Goal: Book appointment/travel/reservation

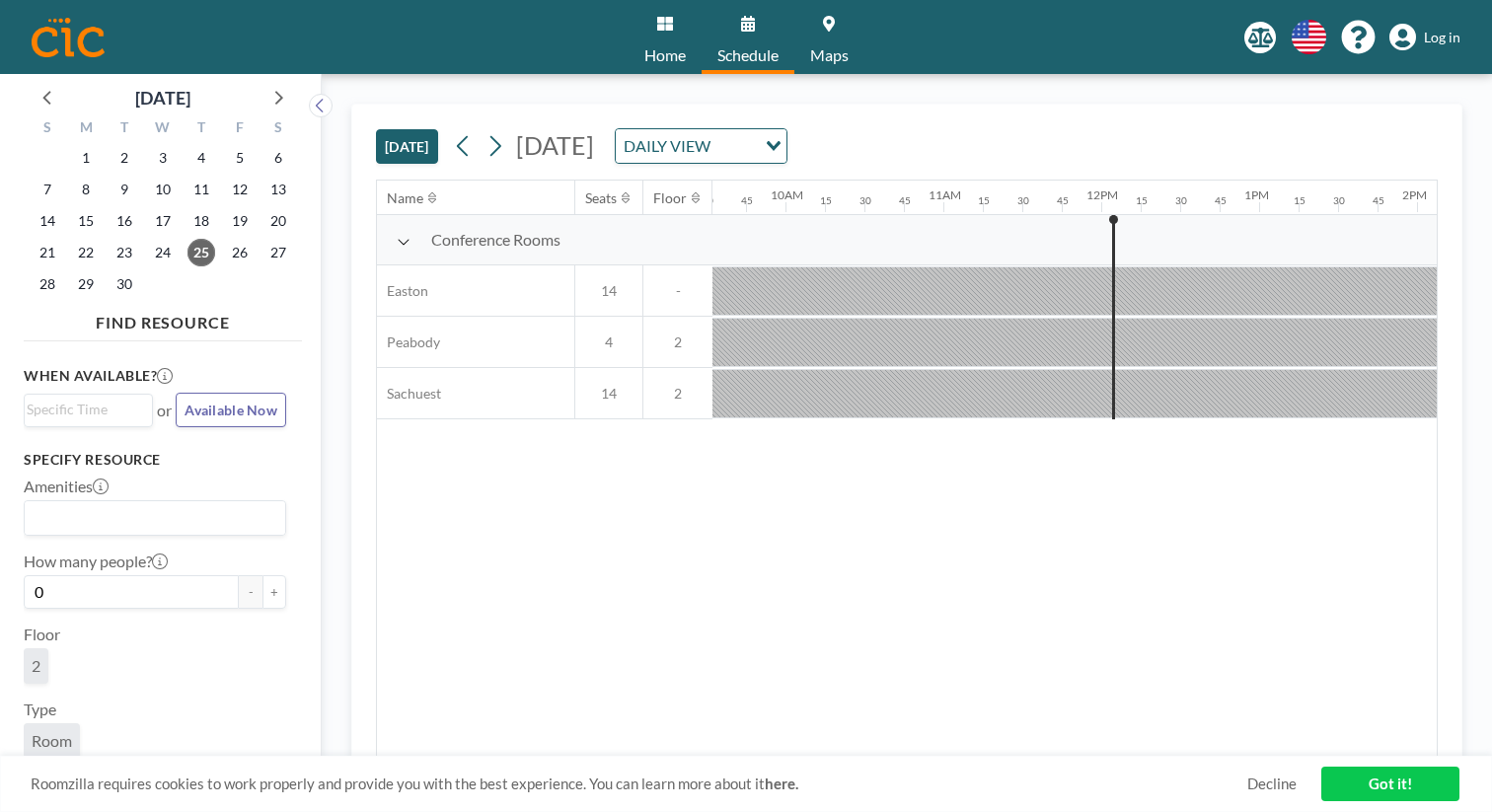
scroll to position [0, 1507]
click at [485, 132] on icon at bounding box center [494, 146] width 19 height 30
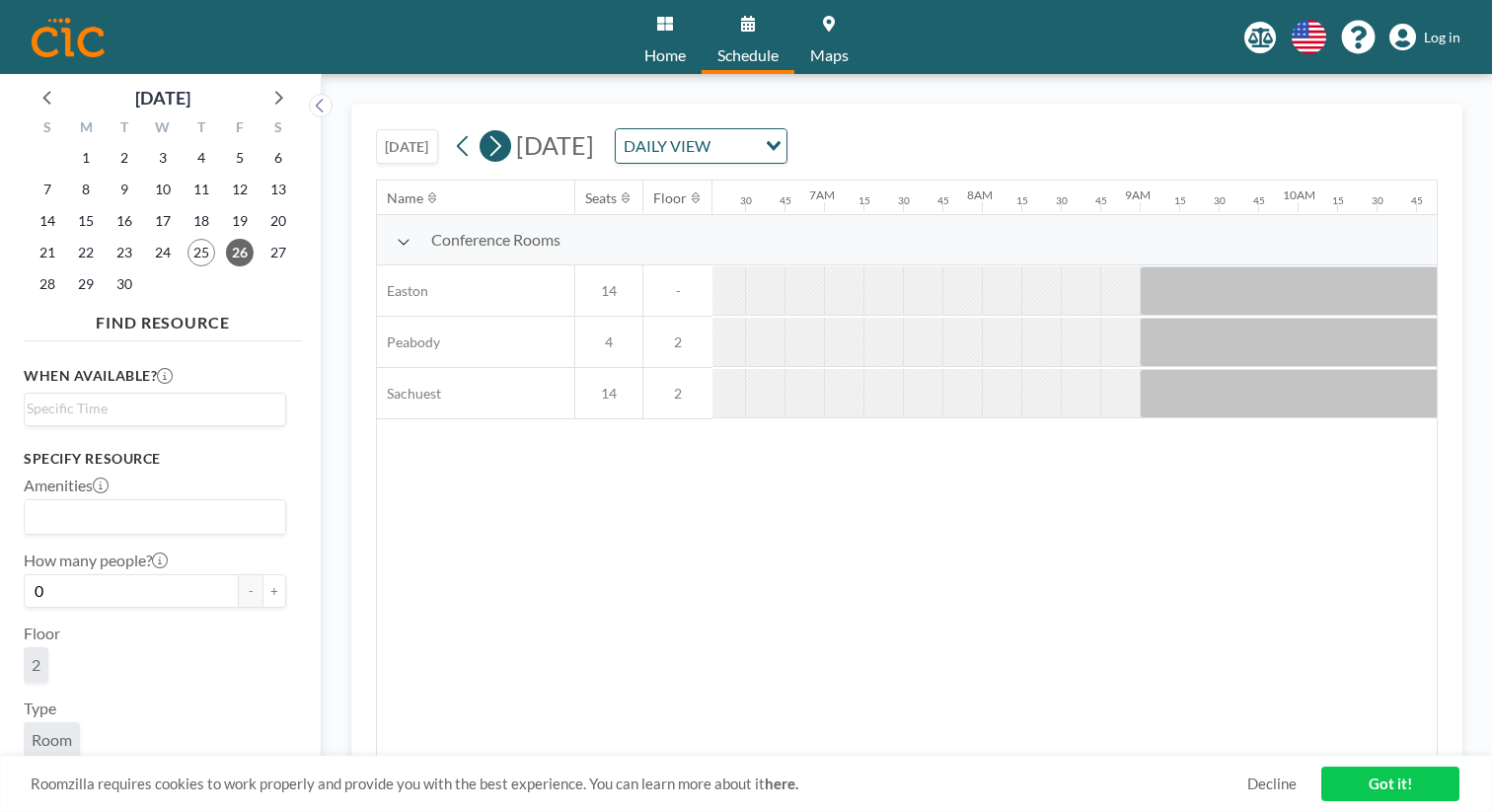
scroll to position [0, 994]
click at [485, 132] on icon at bounding box center [494, 146] width 19 height 30
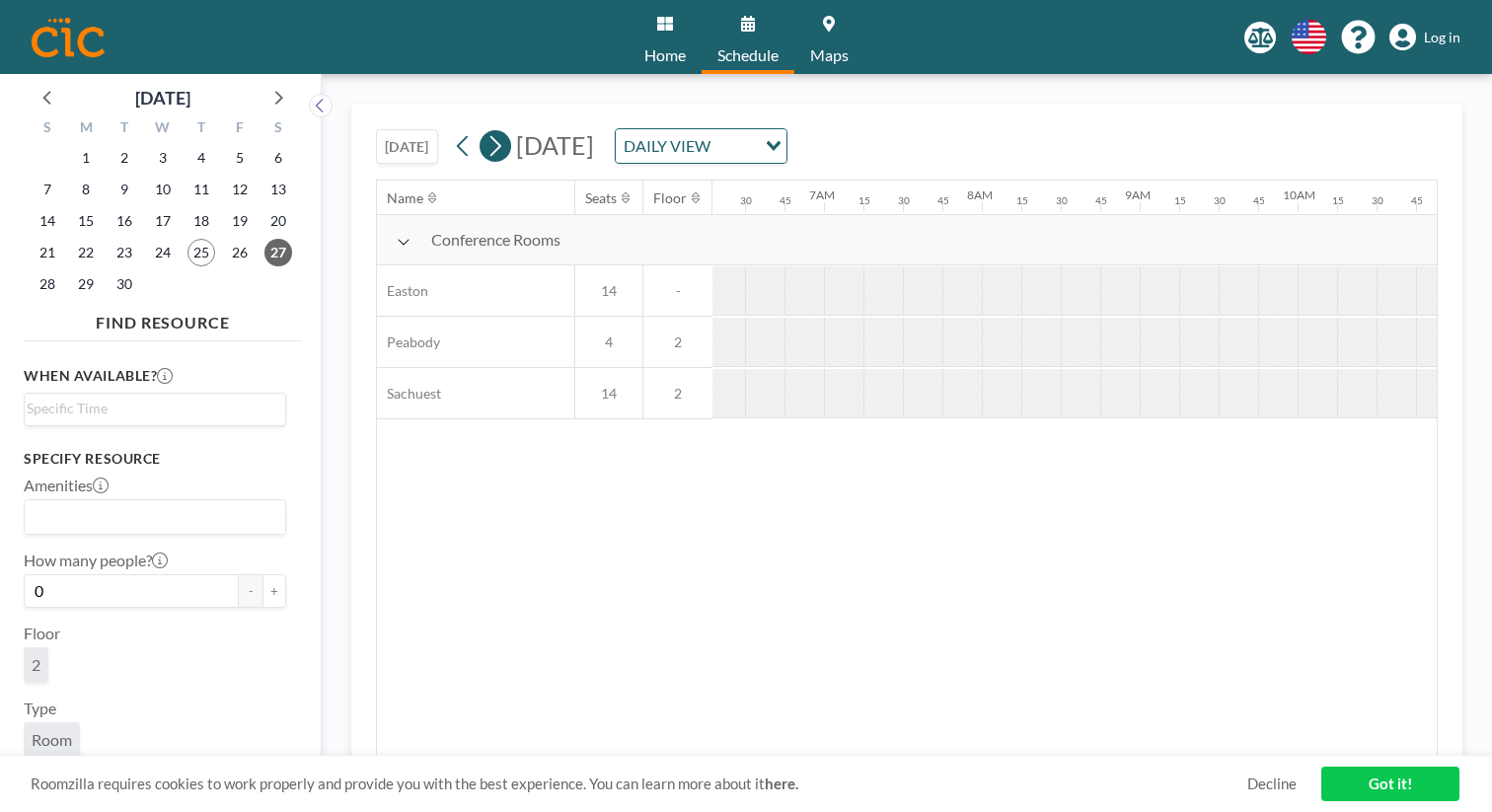
click at [485, 132] on icon at bounding box center [494, 146] width 19 height 30
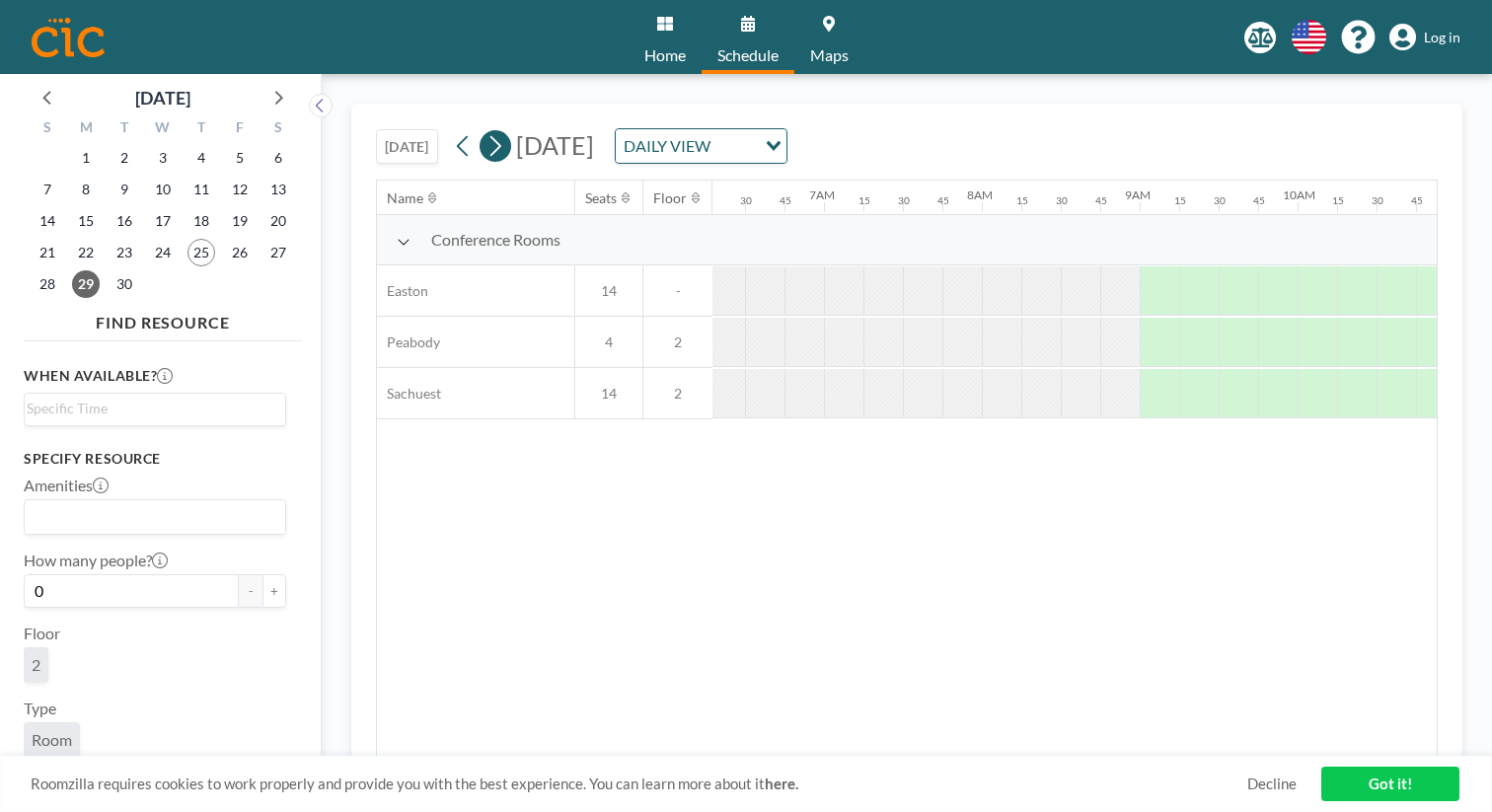
click at [485, 132] on icon at bounding box center [494, 146] width 19 height 30
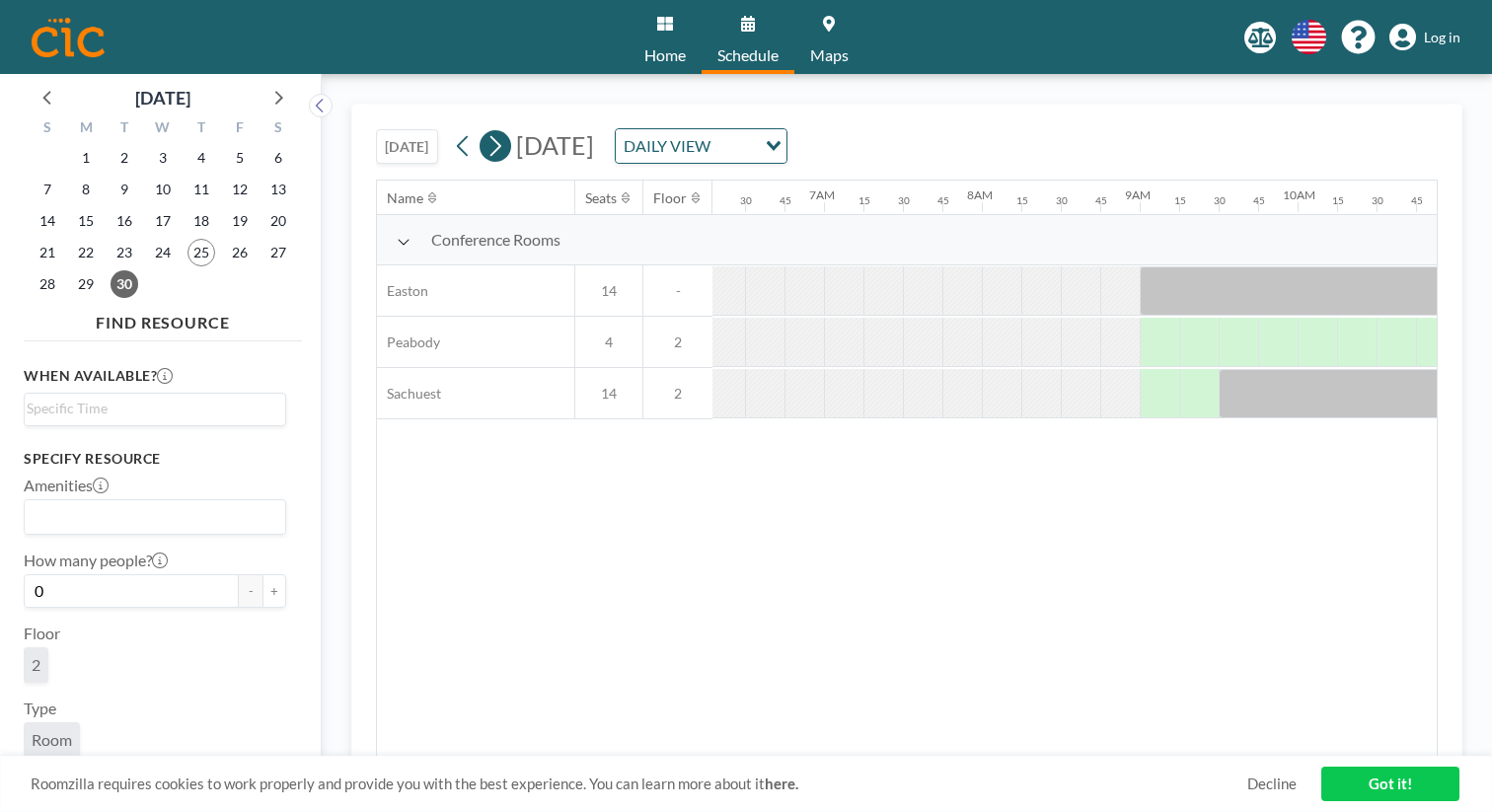
click at [485, 132] on icon at bounding box center [494, 146] width 19 height 30
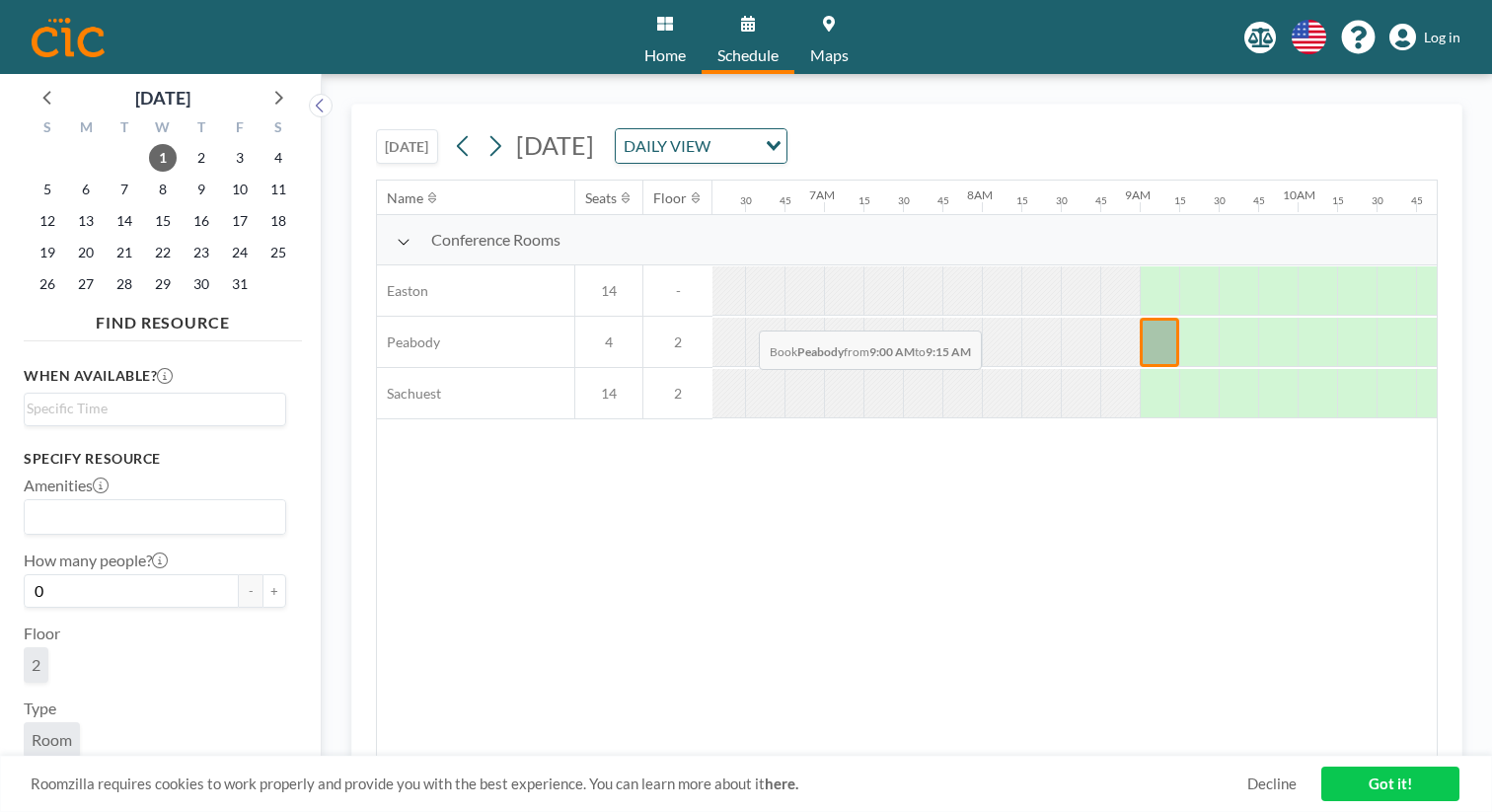
click at [1140, 318] on div at bounding box center [1160, 343] width 40 height 50
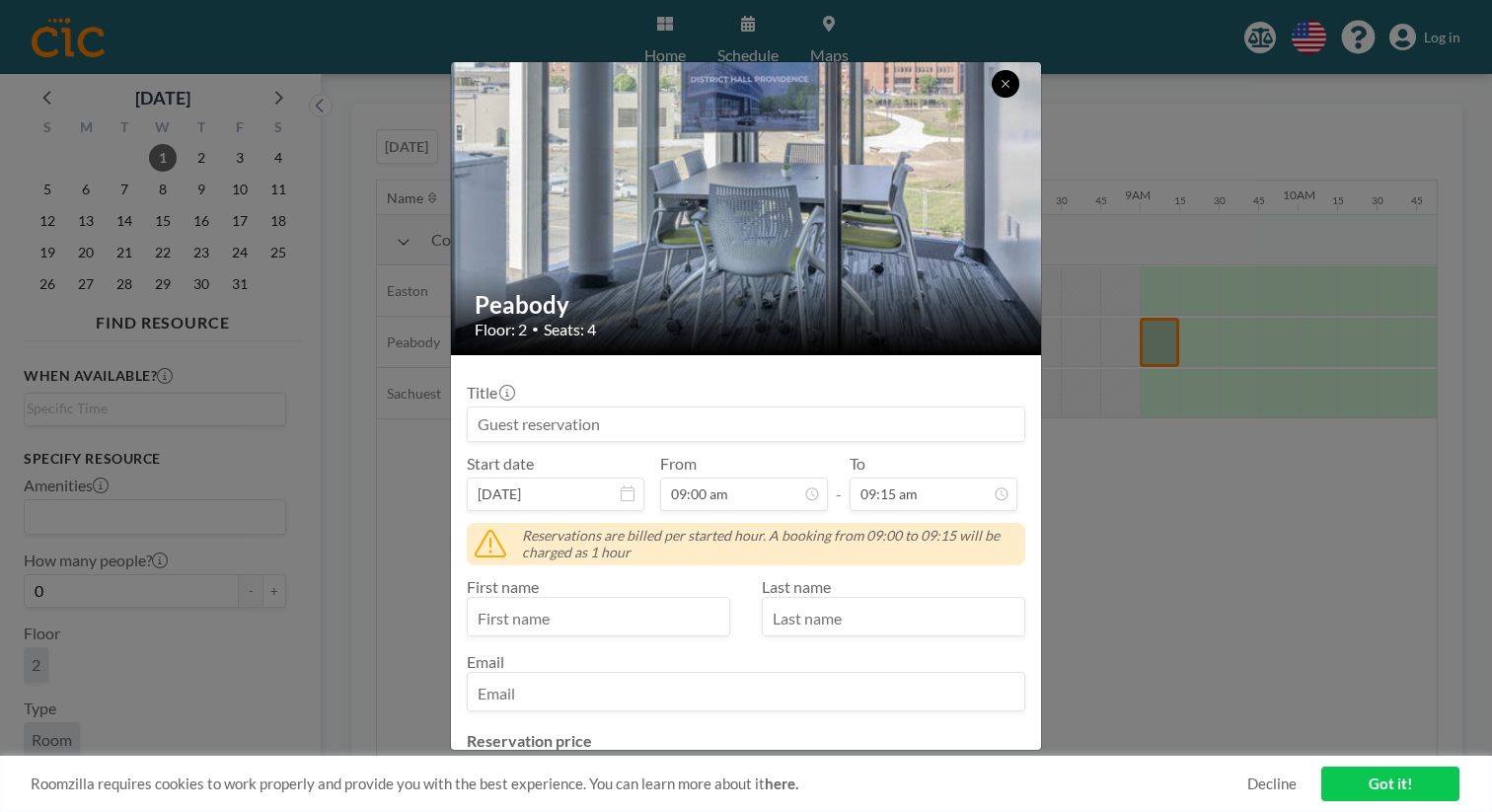
click at [1000, 80] on icon at bounding box center [1006, 84] width 12 height 12
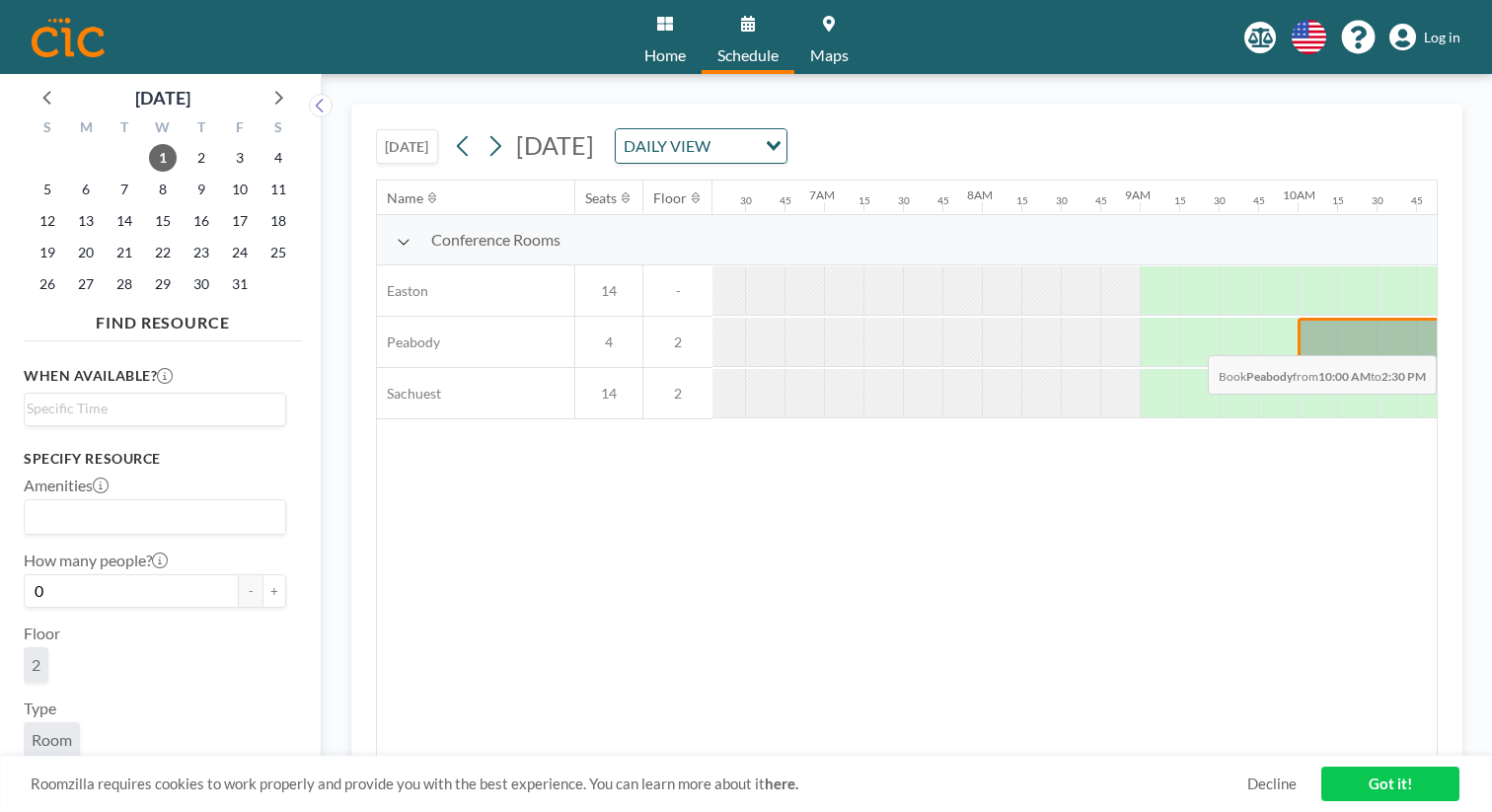
drag, startPoint x: 871, startPoint y: 277, endPoint x: 1432, endPoint y: 309, distance: 561.9
click at [1432, 309] on div "Conference Rooms [GEOGRAPHIC_DATA] 14 - [GEOGRAPHIC_DATA] 4 2 Sachuest 14 2" at bounding box center [1445, 317] width 4125 height 204
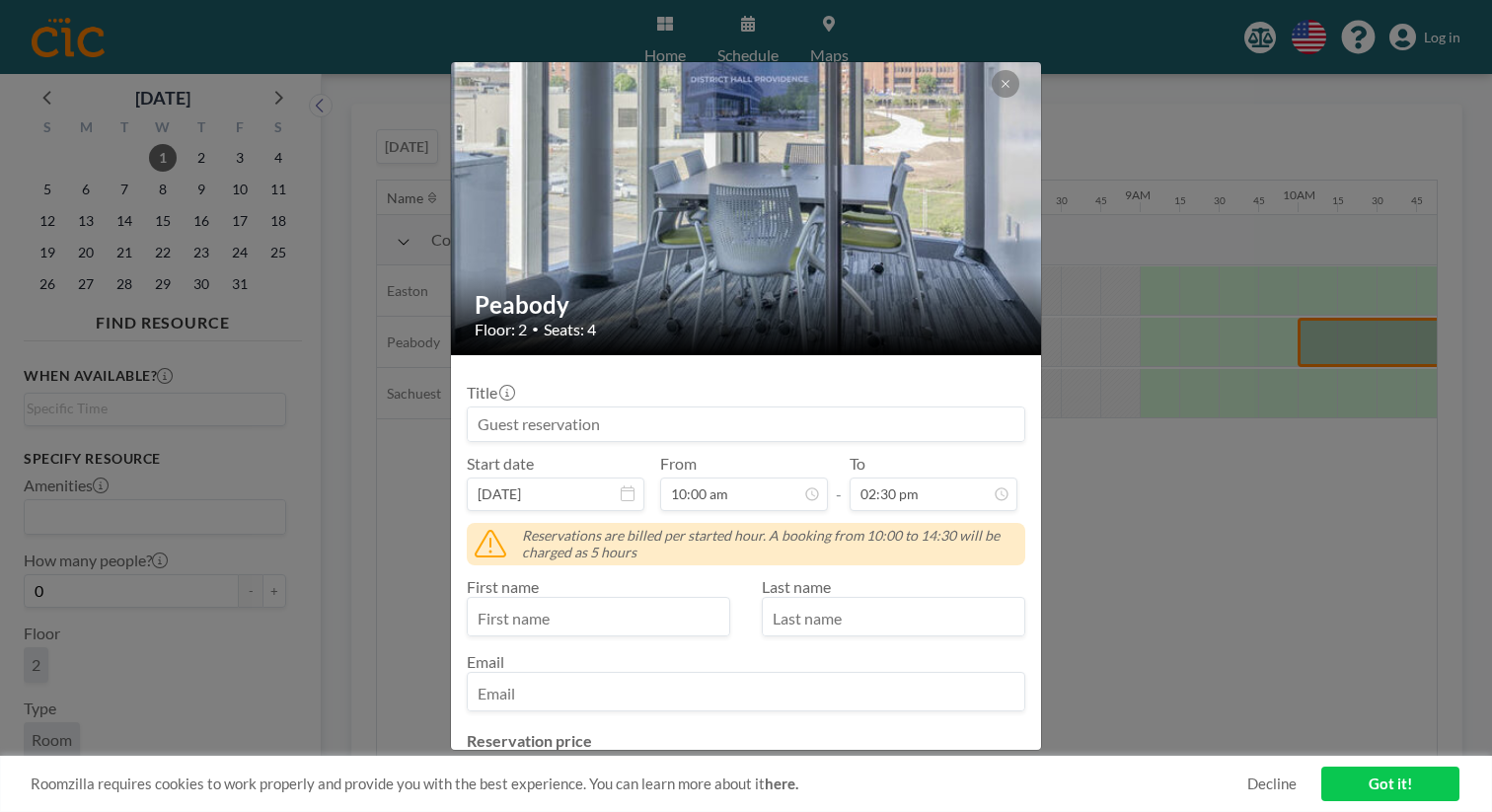
click at [1278, 417] on div "Peabody Floor: 2 • Seats: 4 Title Start date [DATE] From 10:00 am - To 02:30 pm…" at bounding box center [746, 406] width 1492 height 812
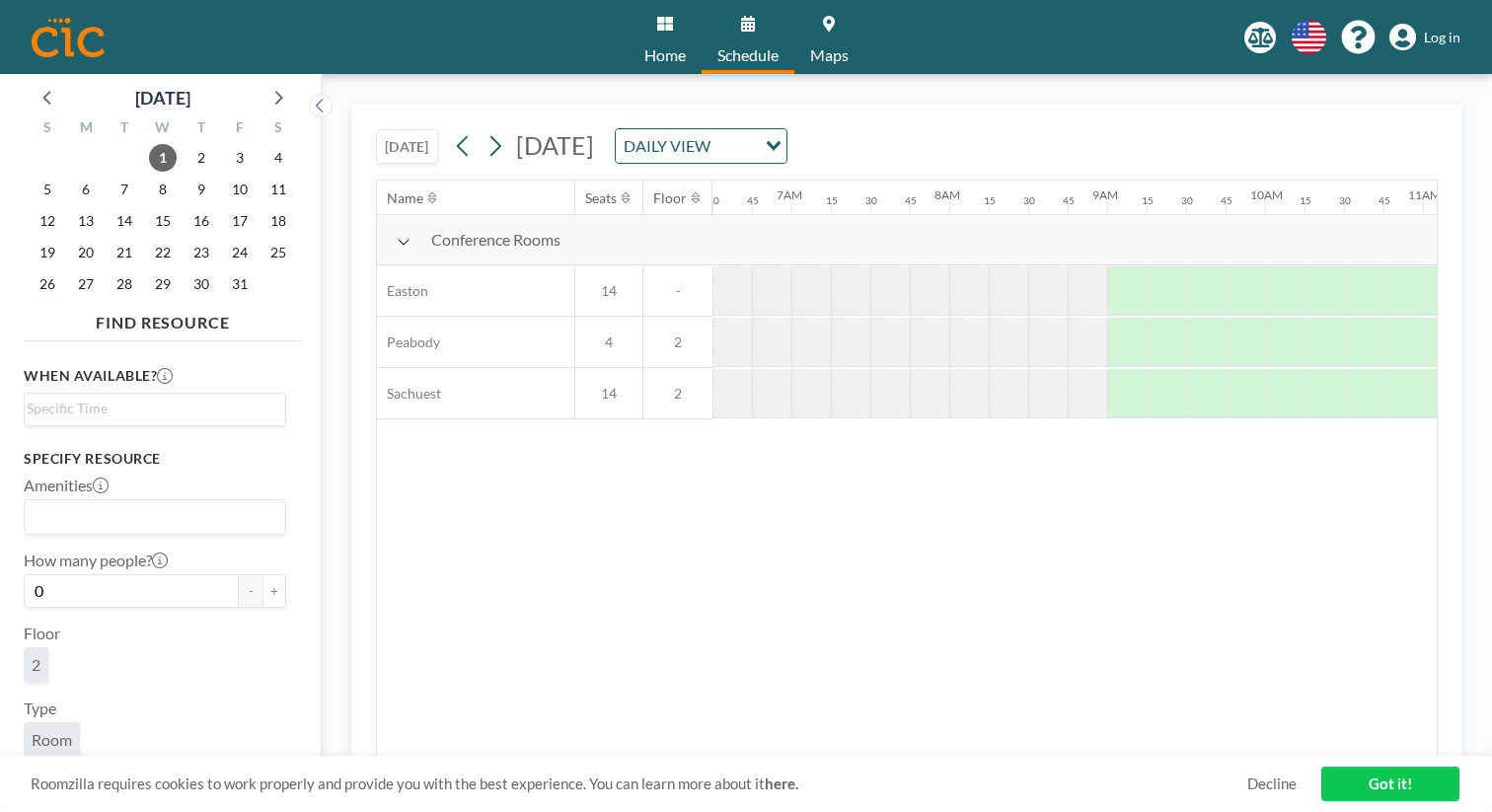
scroll to position [0, 1035]
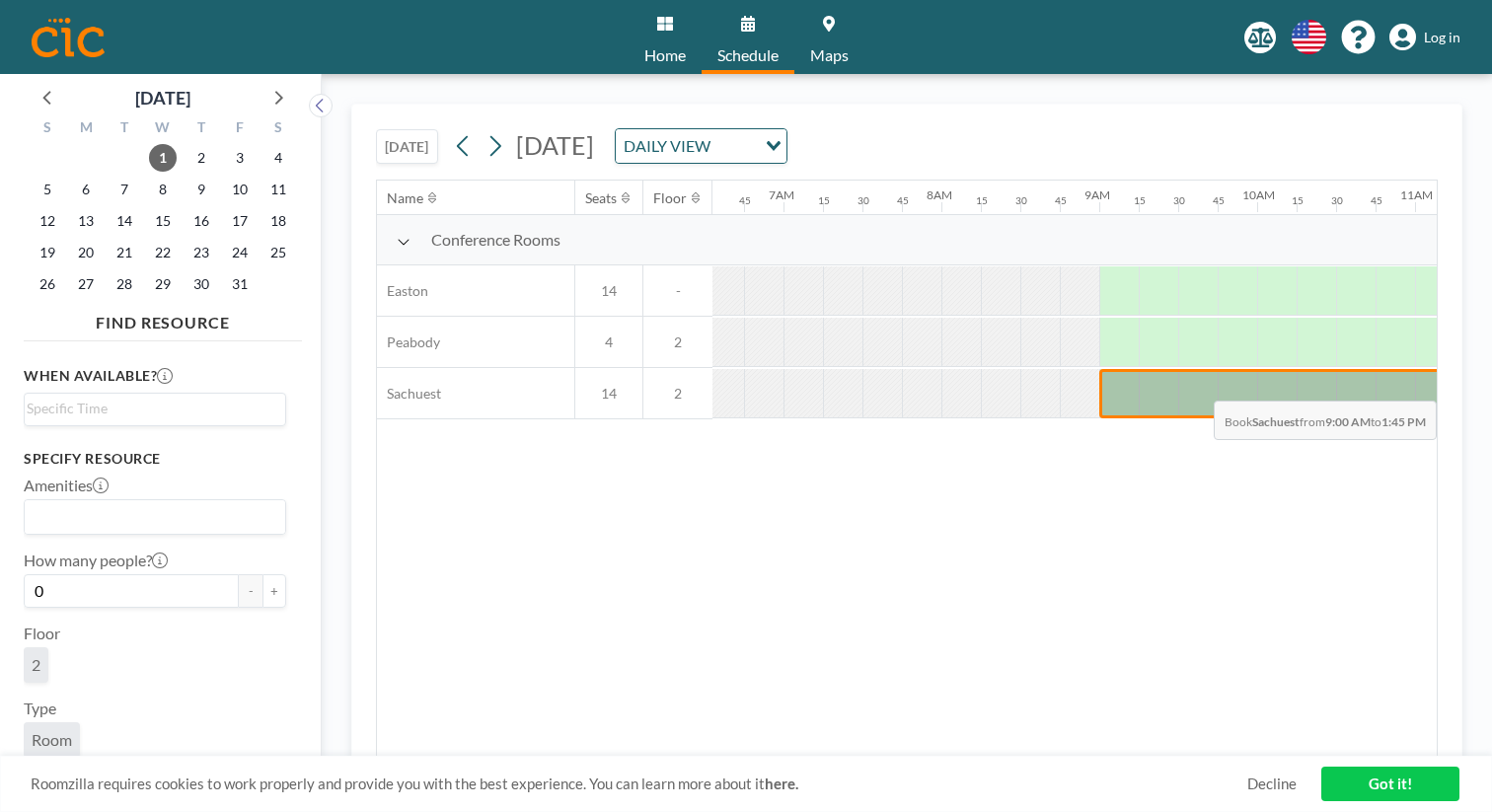
drag, startPoint x: 721, startPoint y: 321, endPoint x: 1283, endPoint y: 354, distance: 563.0
click at [1283, 354] on div "Name Seats Floor 12AM 15 30 45 1AM 15 30 45 2AM 15 30 45 3AM 15 30 45 4AM 15 30…" at bounding box center [906, 468] width 1059 height 576
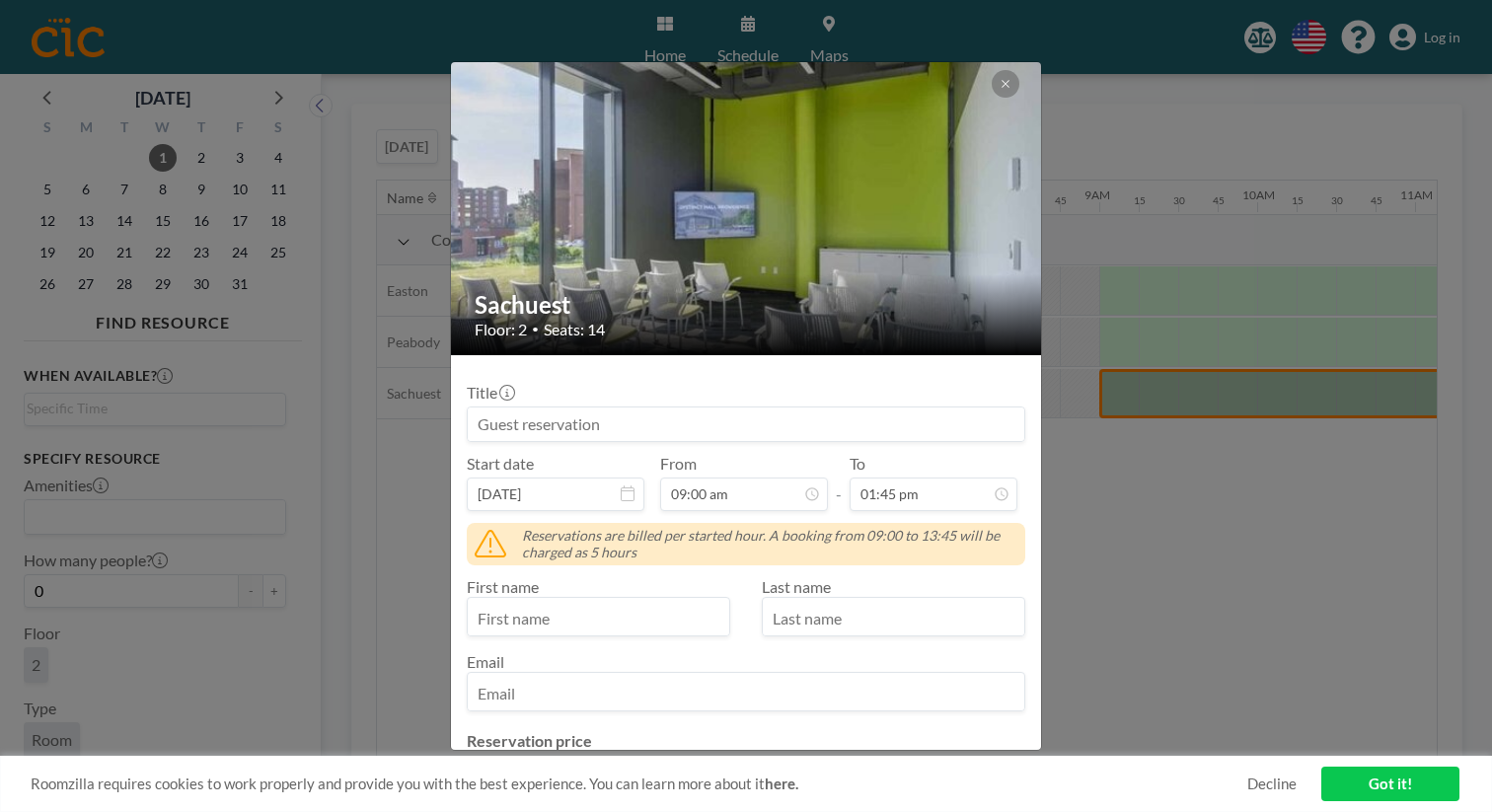
click at [992, 71] on button at bounding box center [1006, 84] width 28 height 28
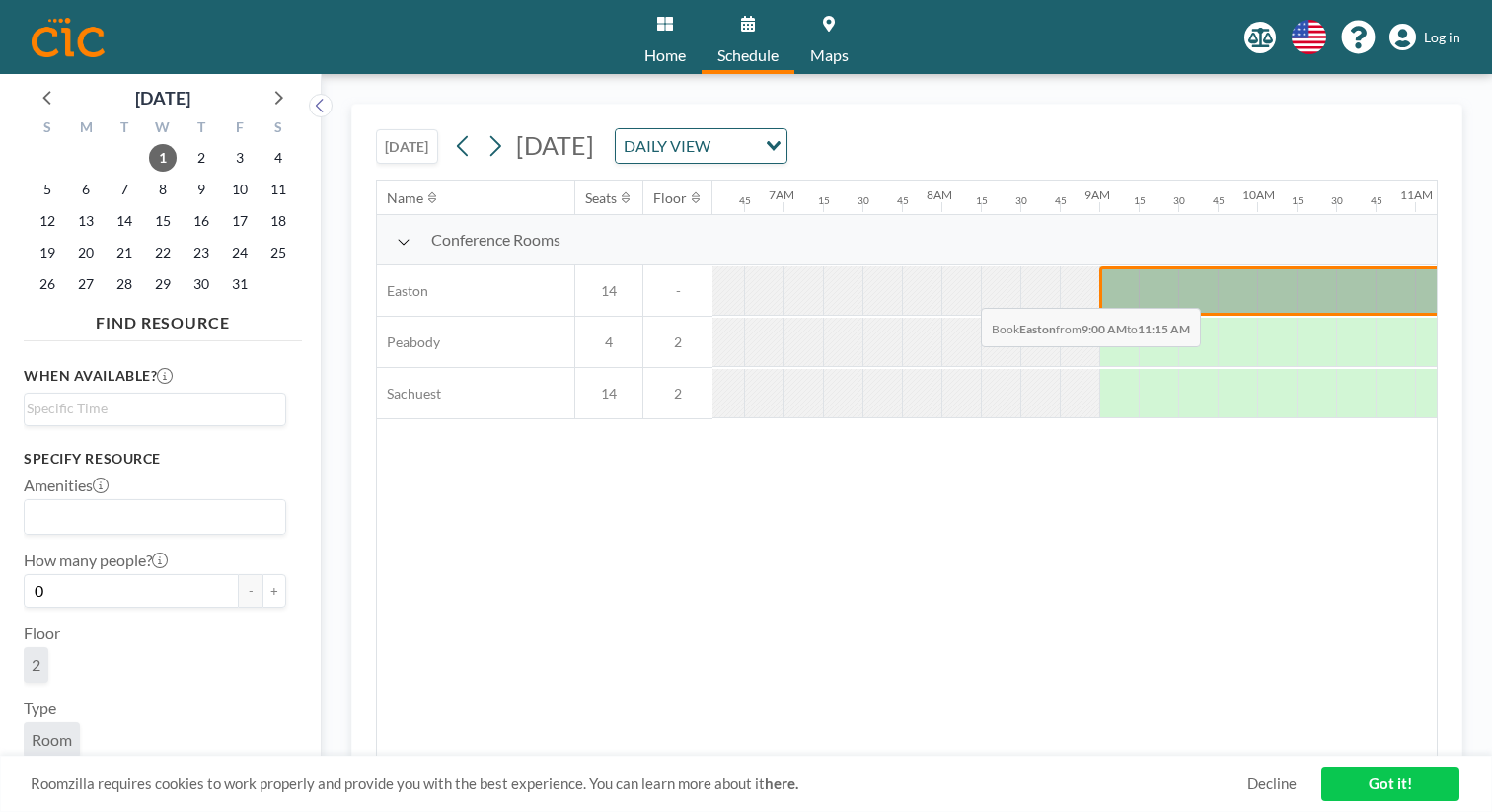
drag, startPoint x: 714, startPoint y: 255, endPoint x: 976, endPoint y: 261, distance: 262.1
click at [976, 261] on div "Conference Rooms [GEOGRAPHIC_DATA] 14 - [GEOGRAPHIC_DATA] 4 2 Sachuest 14 2" at bounding box center [1405, 317] width 4125 height 204
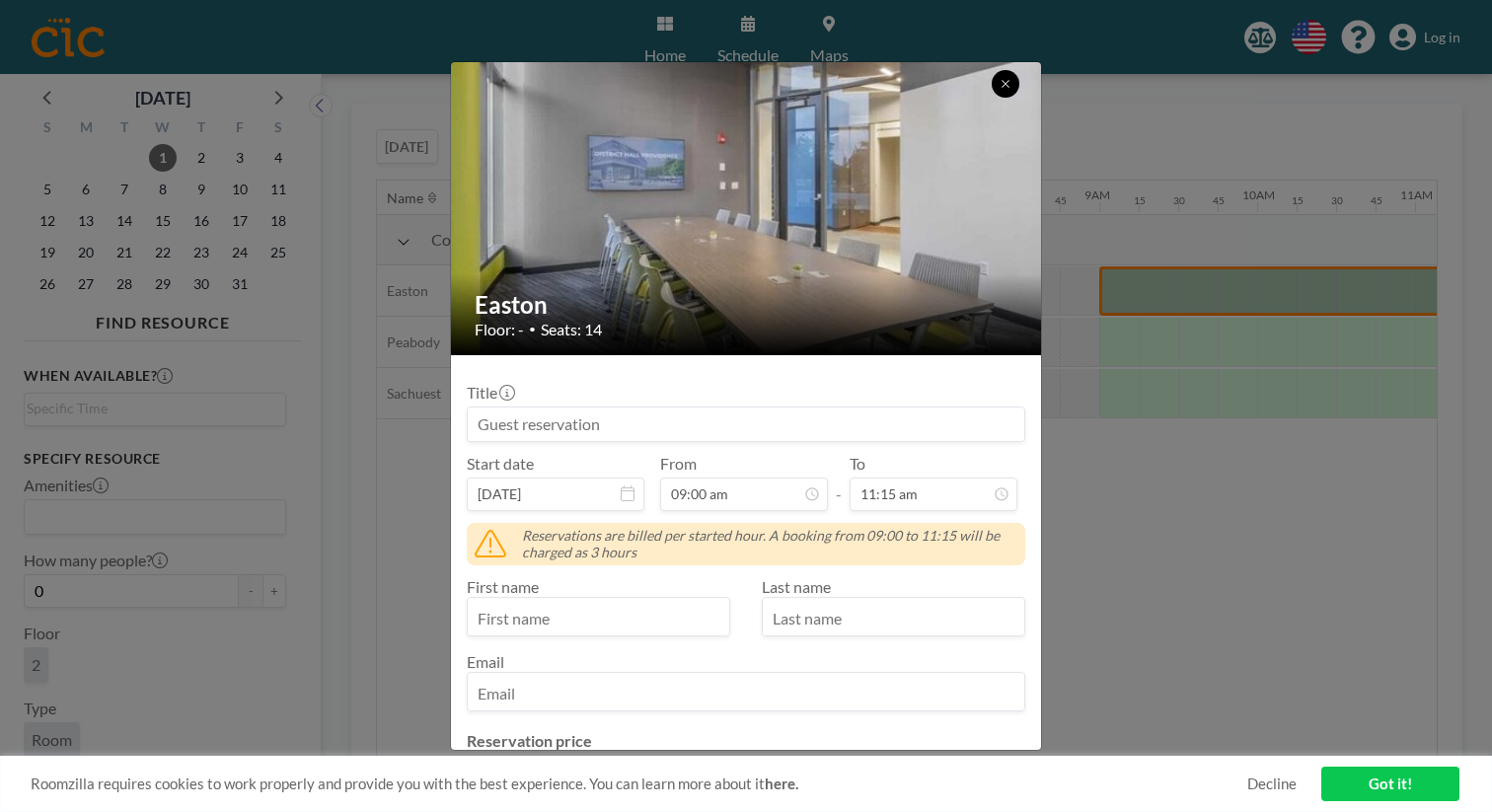
click at [1000, 78] on icon at bounding box center [1006, 84] width 12 height 12
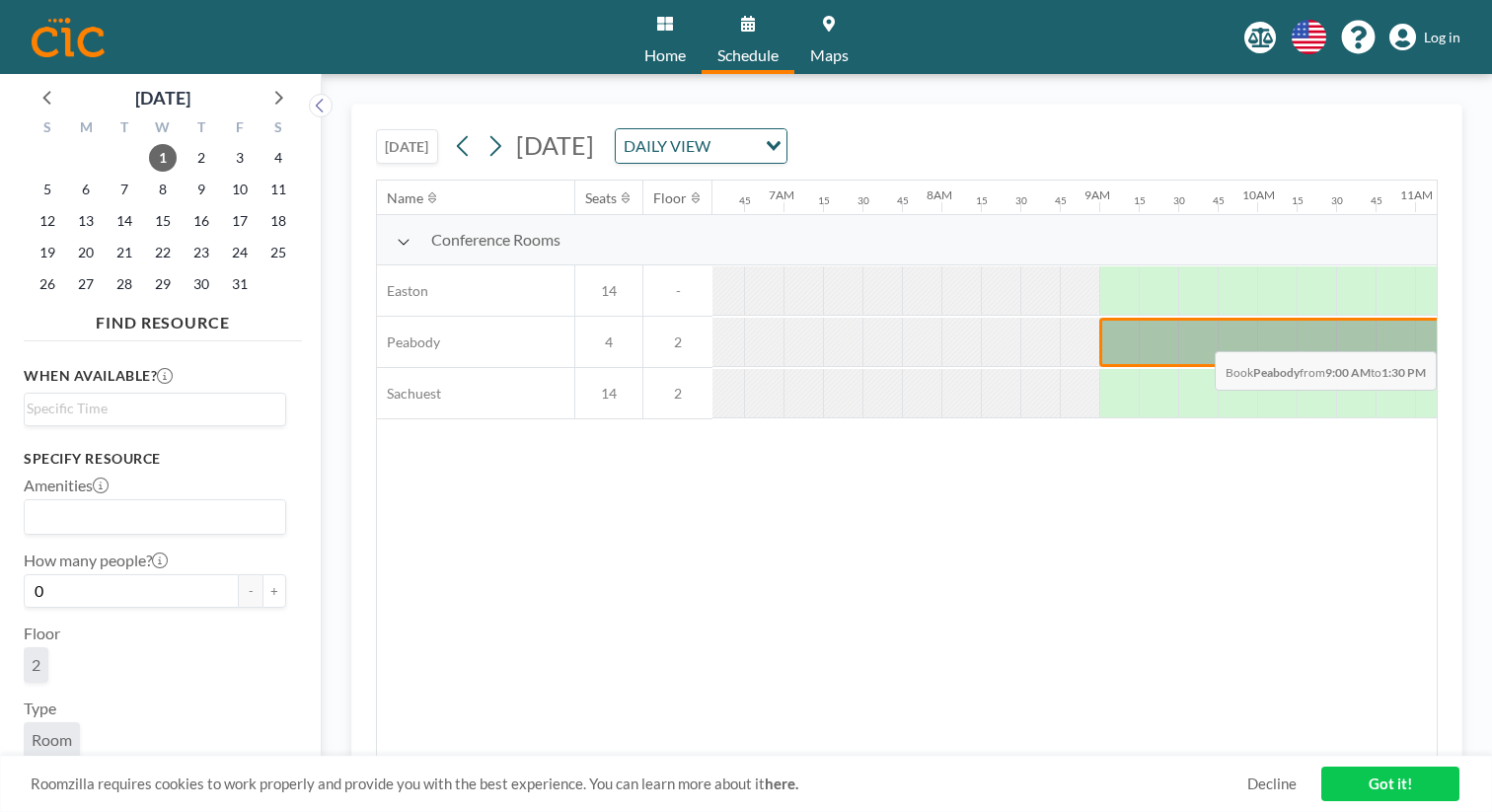
drag, startPoint x: 706, startPoint y: 266, endPoint x: 1275, endPoint y: 305, distance: 570.3
click at [1275, 305] on div "Conference Rooms [GEOGRAPHIC_DATA] 14 - [GEOGRAPHIC_DATA] 4 2 Sachuest 14 2" at bounding box center [1405, 317] width 4125 height 204
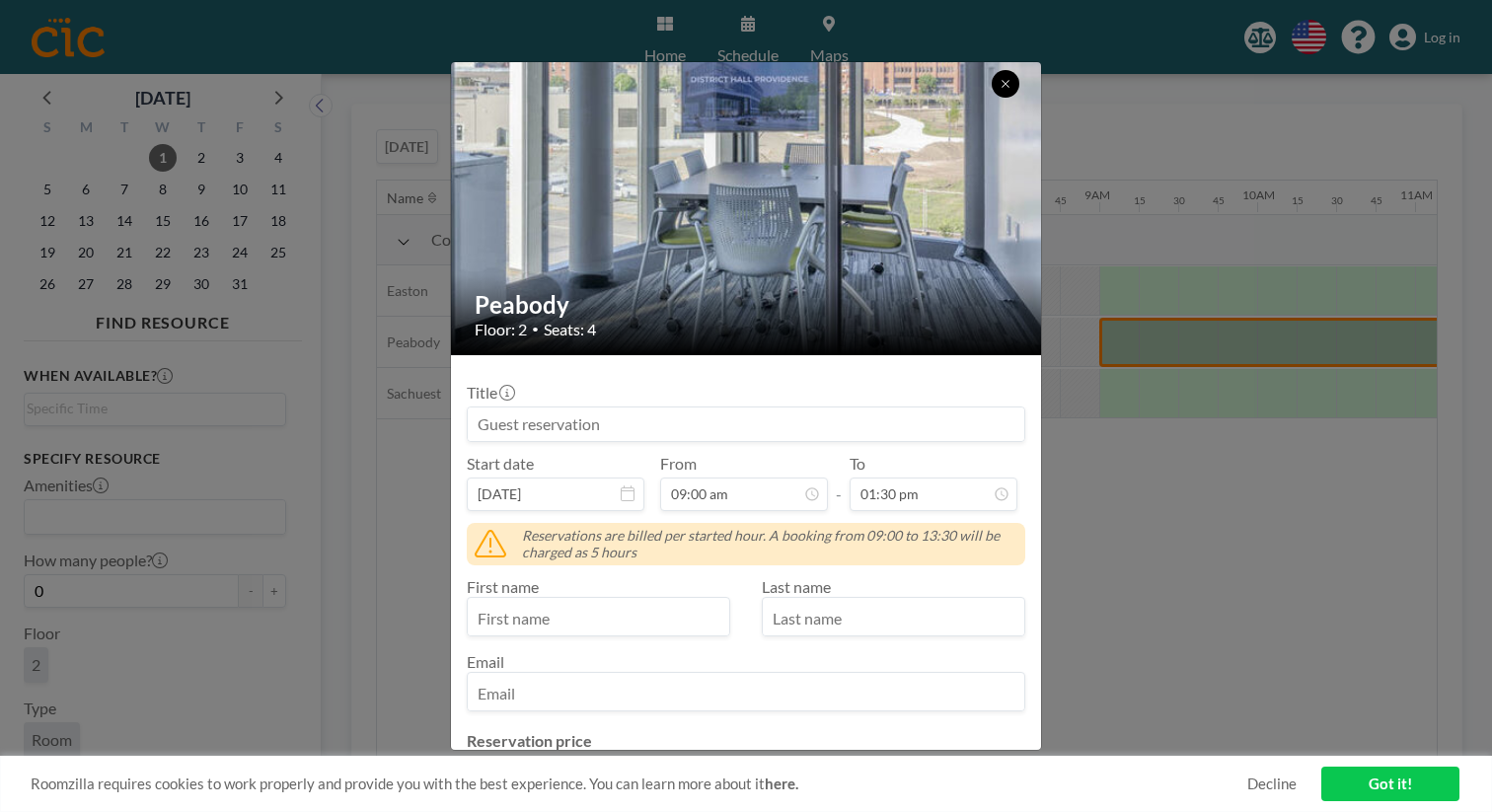
click at [992, 73] on button at bounding box center [1006, 84] width 28 height 28
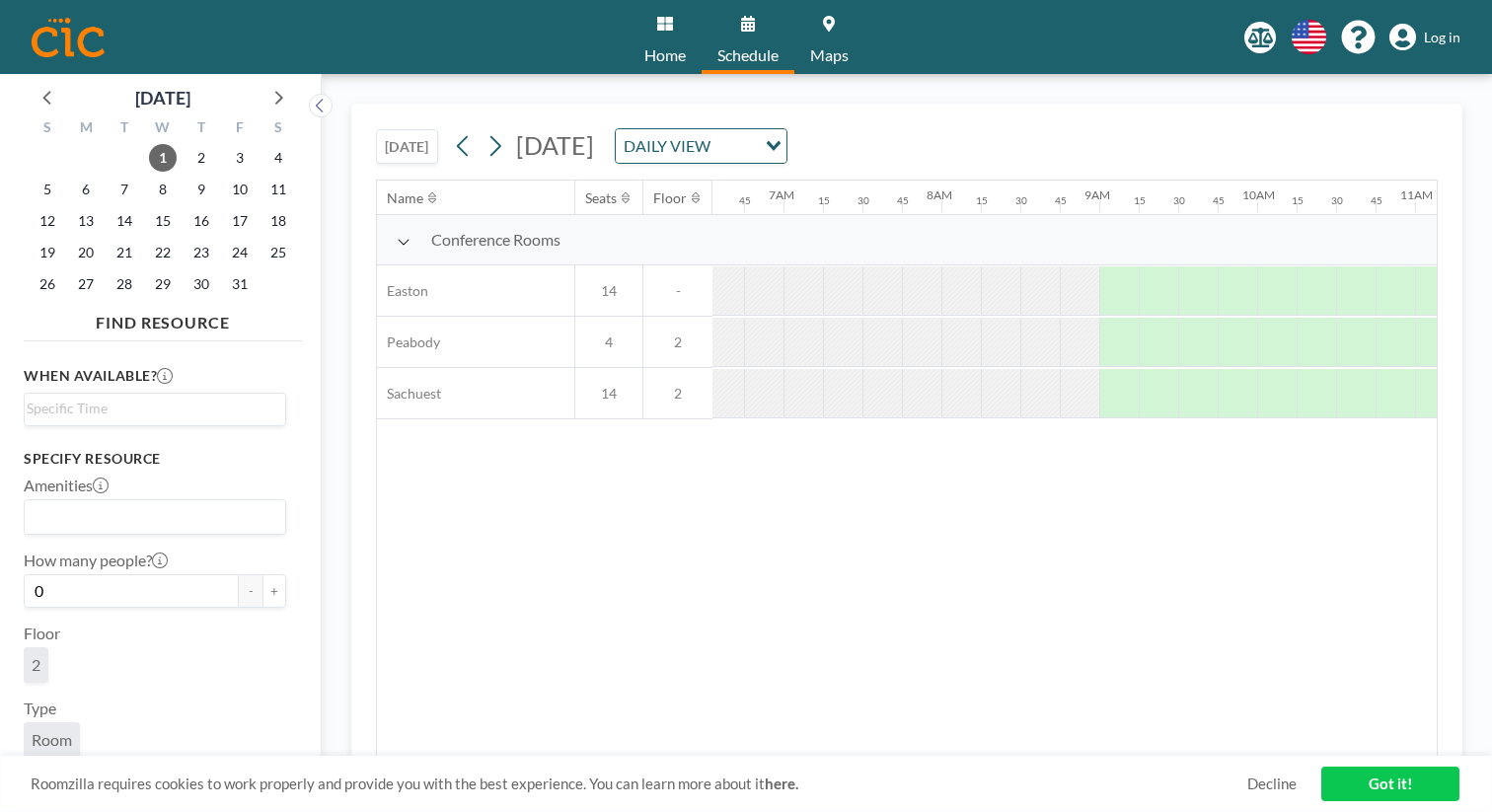
click at [44, 25] on img at bounding box center [68, 38] width 73 height 40
click at [51, 25] on img at bounding box center [68, 38] width 73 height 40
click at [665, 24] on link "Home" at bounding box center [665, 37] width 73 height 74
